Goal: Task Accomplishment & Management: Manage account settings

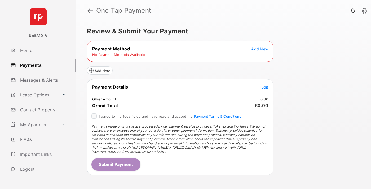
click at [260, 49] on span "Add New" at bounding box center [259, 49] width 17 height 5
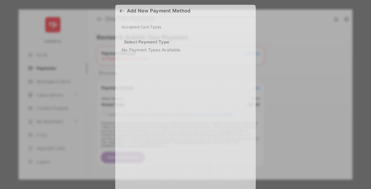
scroll to position [4, 0]
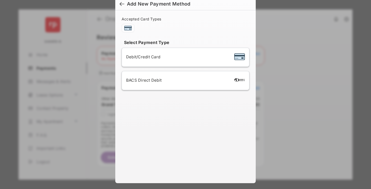
click at [142, 57] on span "Debit/Credit Card" at bounding box center [143, 56] width 34 height 5
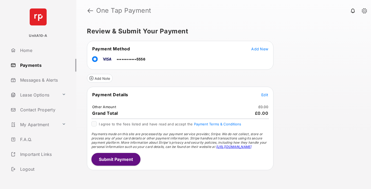
click at [265, 95] on span "Edit" at bounding box center [264, 95] width 7 height 5
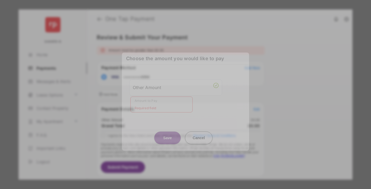
click at [168, 138] on button "Save" at bounding box center [167, 138] width 27 height 13
